Goal: Transaction & Acquisition: Download file/media

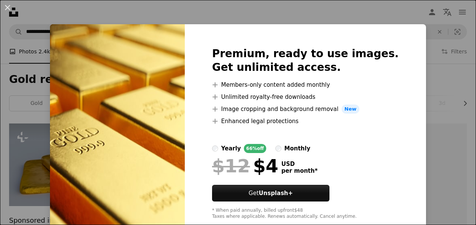
scroll to position [265, 0]
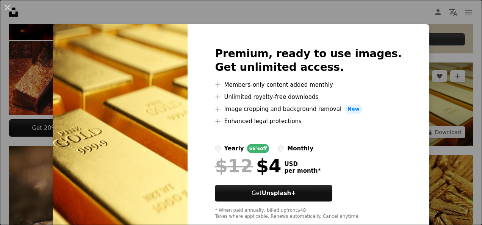
click at [416, 89] on div "An X shape Premium, ready to use images. Get unlimited access. A plus sign Memb…" at bounding box center [241, 112] width 482 height 225
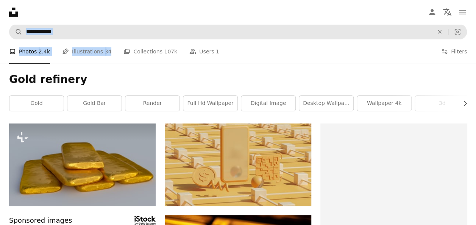
drag, startPoint x: 96, startPoint y: 37, endPoint x: 38, endPoint y: 30, distance: 58.1
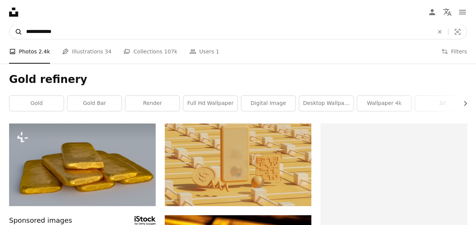
drag, startPoint x: 58, startPoint y: 33, endPoint x: 22, endPoint y: 29, distance: 35.8
click at [22, 29] on form "**********" at bounding box center [238, 31] width 458 height 15
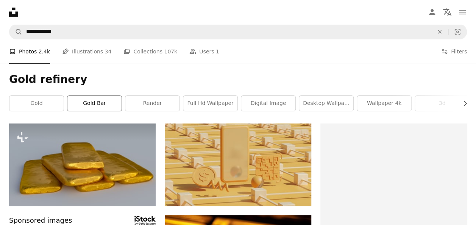
click at [91, 105] on link "gold bar" at bounding box center [94, 103] width 54 height 15
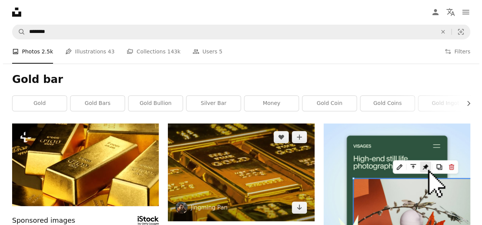
scroll to position [38, 0]
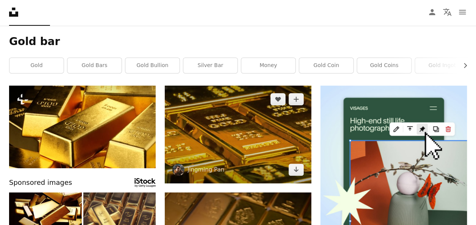
click at [241, 136] on img at bounding box center [238, 135] width 147 height 98
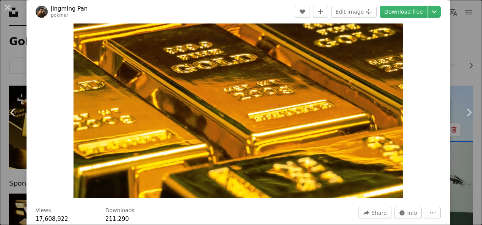
scroll to position [38, 0]
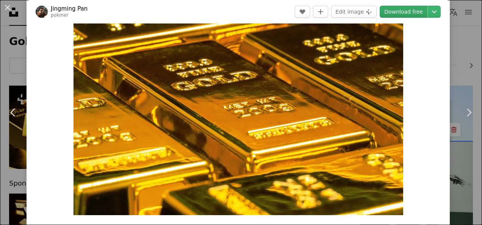
drag, startPoint x: 268, startPoint y: 130, endPoint x: 400, endPoint y: 9, distance: 179.2
click at [400, 9] on link "Download free" at bounding box center [404, 12] width 48 height 12
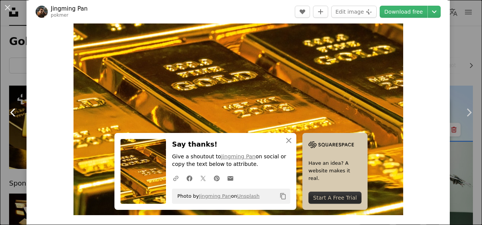
click at [8, 135] on link "Chevron left" at bounding box center [13, 112] width 27 height 73
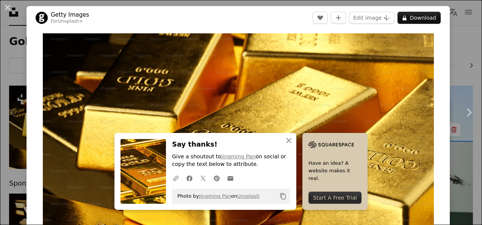
click at [456, 46] on div "An X shape Chevron left Chevron right Getty Images For Unsplash+ A heart A plus…" at bounding box center [241, 112] width 482 height 225
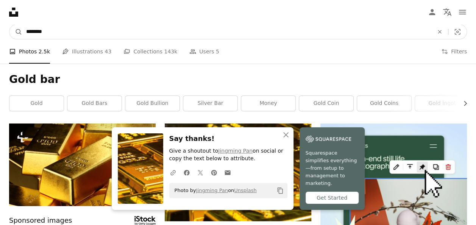
click at [80, 34] on input "********" at bounding box center [226, 32] width 409 height 14
type input "**********"
click button "A magnifying glass" at bounding box center [15, 32] width 13 height 14
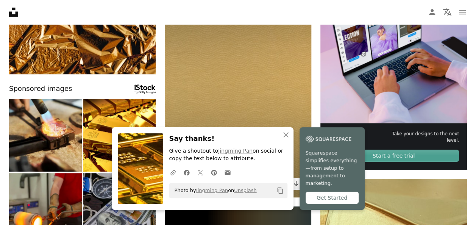
scroll to position [189, 0]
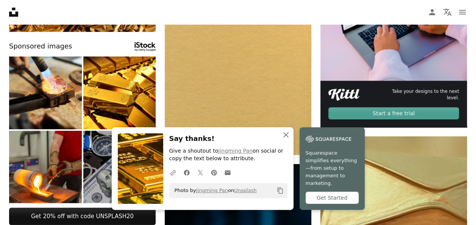
click at [288, 139] on icon "An X shape" at bounding box center [286, 134] width 9 height 9
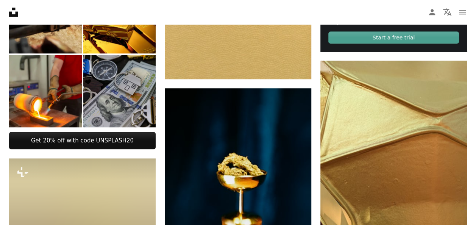
scroll to position [0, 0]
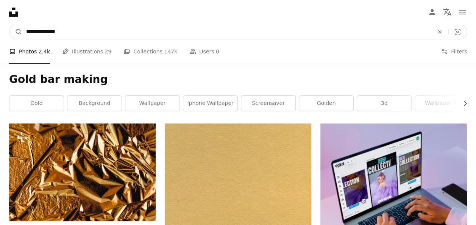
drag, startPoint x: 92, startPoint y: 36, endPoint x: 93, endPoint y: 33, distance: 4.1
click at [92, 36] on input "**********" at bounding box center [226, 32] width 409 height 14
type input "**********"
click at [9, 25] on button "A magnifying glass" at bounding box center [15, 32] width 13 height 14
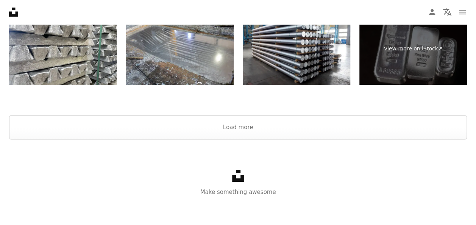
scroll to position [1308, 0]
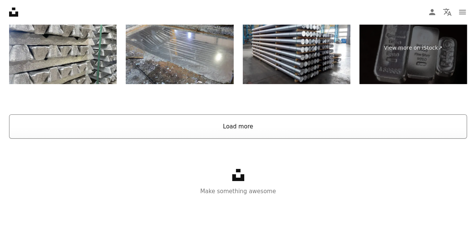
click at [262, 123] on button "Load more" at bounding box center [238, 126] width 458 height 24
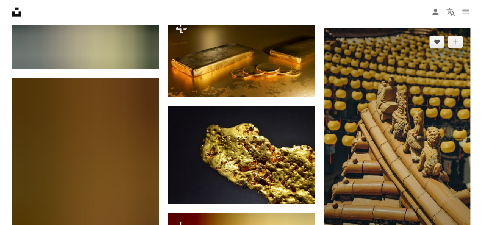
scroll to position [2445, 0]
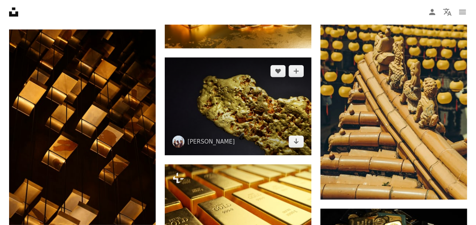
click at [251, 117] on img at bounding box center [238, 107] width 147 height 98
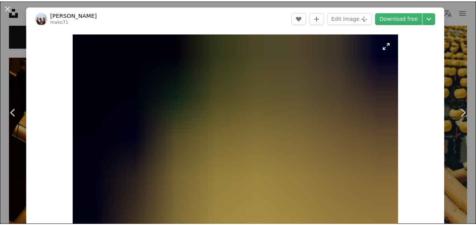
scroll to position [38, 0]
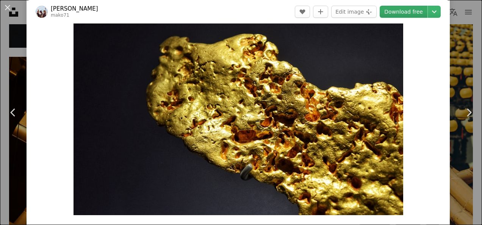
click at [403, 11] on link "Download free" at bounding box center [404, 12] width 48 height 12
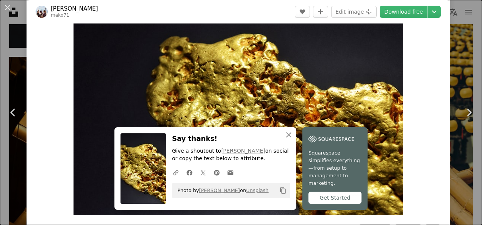
click at [16, 74] on div "An X shape Chevron left Chevron right [PERSON_NAME] mako71 A heart A plus sign …" at bounding box center [241, 112] width 482 height 225
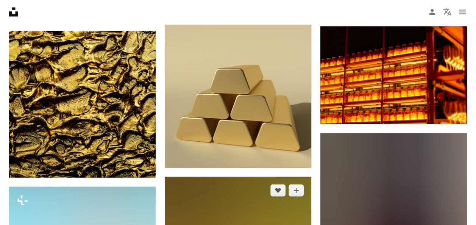
scroll to position [3734, 0]
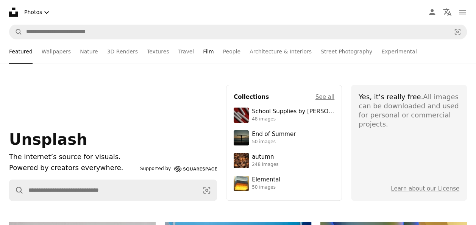
click at [203, 53] on link "Film" at bounding box center [208, 51] width 11 height 24
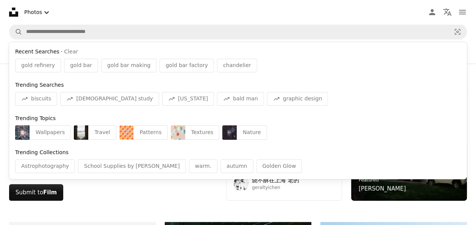
drag, startPoint x: 108, startPoint y: 36, endPoint x: 47, endPoint y: 65, distance: 67.1
click at [48, 65] on span "gold refinery" at bounding box center [38, 66] width 34 height 8
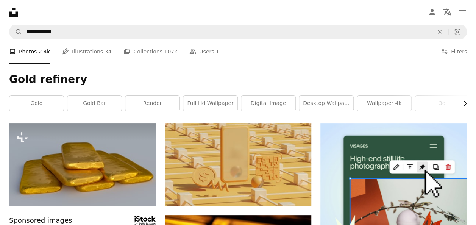
click at [465, 108] on button "Chevron right" at bounding box center [463, 103] width 9 height 15
click at [465, 107] on button "Chevron right" at bounding box center [463, 103] width 9 height 15
click at [465, 107] on link "laptop wallpaper" at bounding box center [440, 103] width 54 height 15
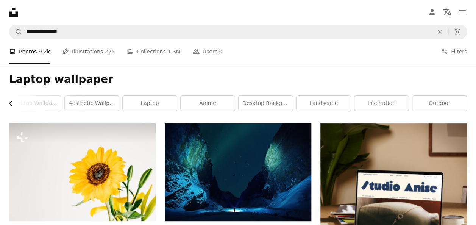
click at [10, 101] on icon "Chevron left" at bounding box center [11, 104] width 8 height 8
click at [11, 100] on icon "Chevron left" at bounding box center [11, 104] width 8 height 8
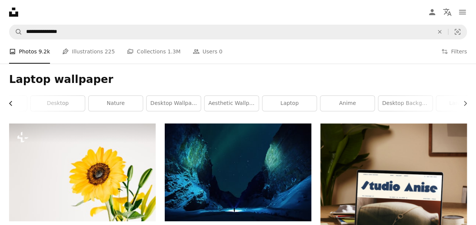
click at [11, 100] on icon "Chevron left" at bounding box center [11, 104] width 8 height 8
click at [11, 99] on link "wallpaper" at bounding box center [36, 103] width 54 height 15
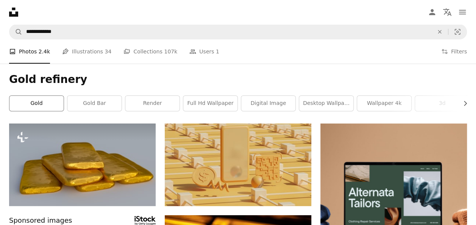
click at [51, 102] on link "gold" at bounding box center [36, 103] width 54 height 15
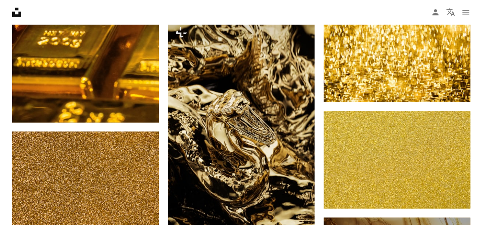
scroll to position [531, 0]
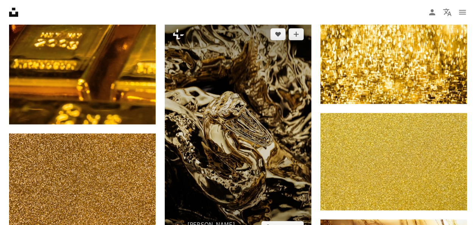
click at [255, 134] on img at bounding box center [238, 130] width 147 height 220
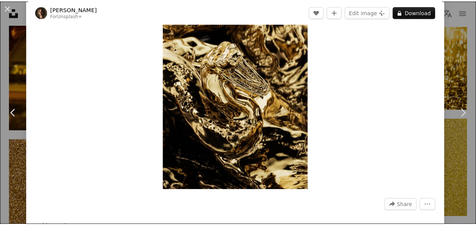
scroll to position [76, 0]
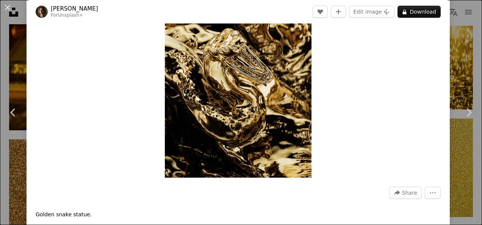
click at [452, 74] on div "An X shape Chevron left Chevron right [PERSON_NAME] For Unsplash+ A heart A plu…" at bounding box center [241, 112] width 482 height 225
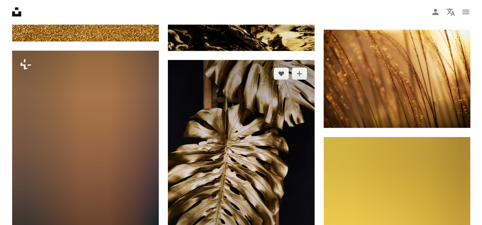
scroll to position [796, 0]
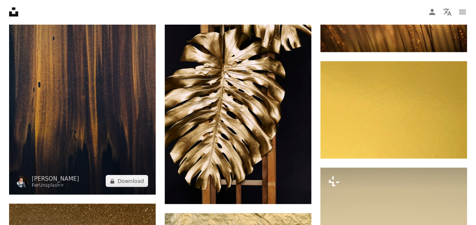
click at [111, 106] on img at bounding box center [82, 85] width 147 height 220
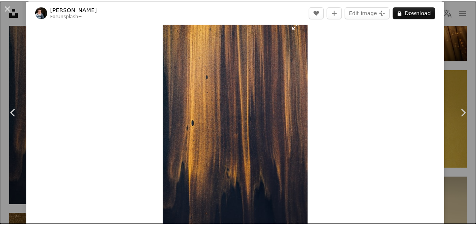
scroll to position [38, 0]
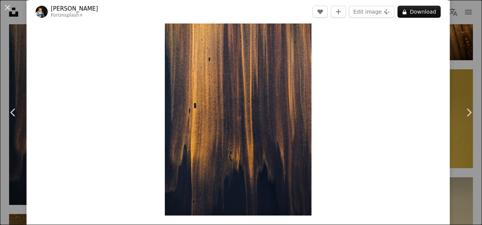
drag, startPoint x: 255, startPoint y: 105, endPoint x: 456, endPoint y: 63, distance: 205.2
click at [456, 63] on div "An X shape Chevron left Chevron right [PERSON_NAME] For Unsplash+ A heart A plu…" at bounding box center [241, 112] width 482 height 225
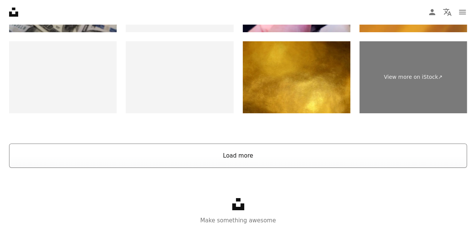
scroll to position [1414, 0]
